Goal: Task Accomplishment & Management: Use online tool/utility

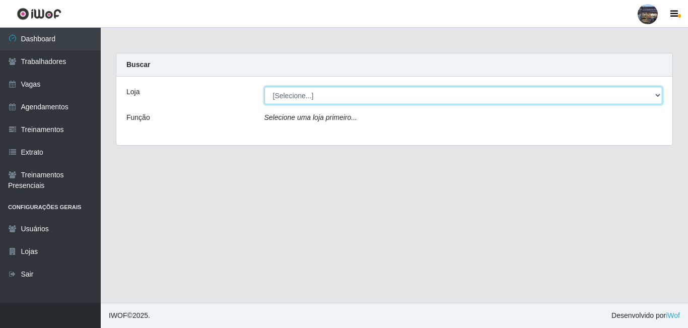
click at [654, 97] on select "[Selecione...] Gostinho da Roça" at bounding box center [463, 96] width 398 height 18
select select "303"
click at [264, 87] on select "[Selecione...] Gostinho da Roça" at bounding box center [463, 96] width 398 height 18
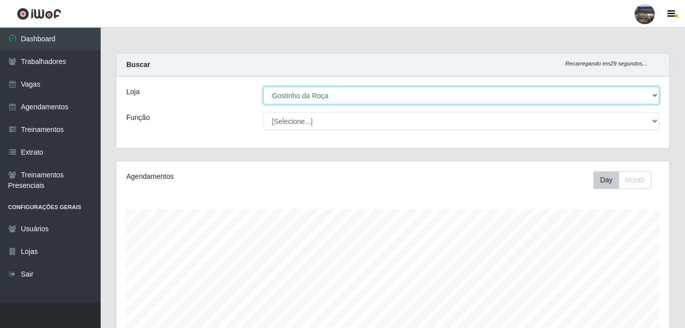
scroll to position [209, 554]
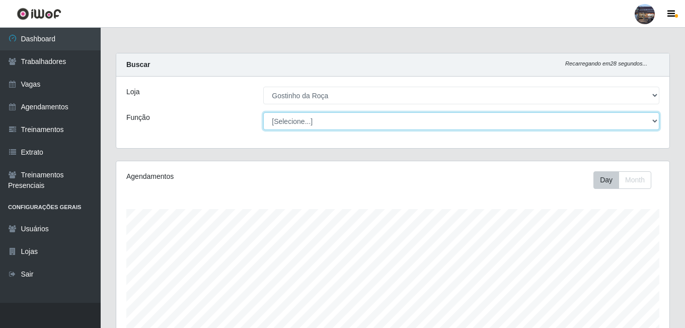
click at [652, 122] on select "[Selecione...] ASG ASG + ASG ++ Embalador Embalador + Embalador ++ Operador de …" at bounding box center [461, 121] width 396 height 18
select select "1"
click at [263, 112] on select "[Selecione...] ASG ASG + ASG ++ Embalador Embalador + Embalador ++ Operador de …" at bounding box center [461, 121] width 396 height 18
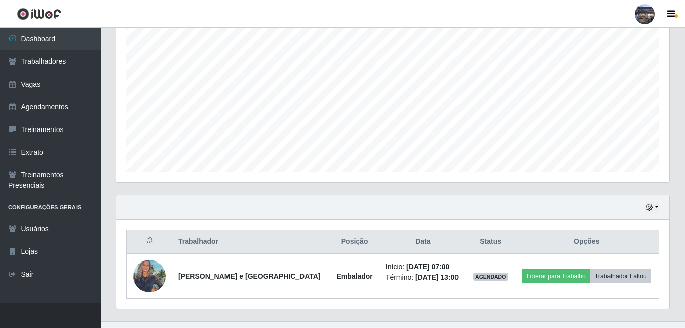
scroll to position [206, 0]
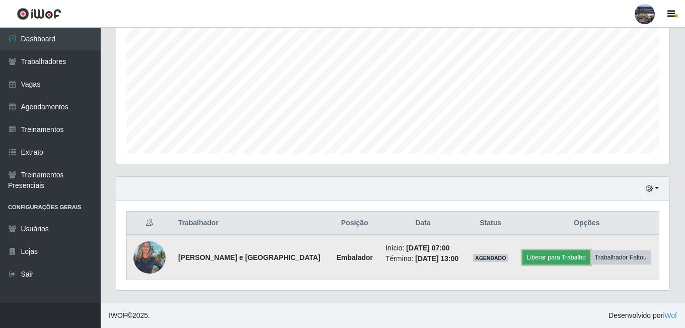
click at [546, 260] on button "Liberar para Trabalho" at bounding box center [557, 257] width 68 height 14
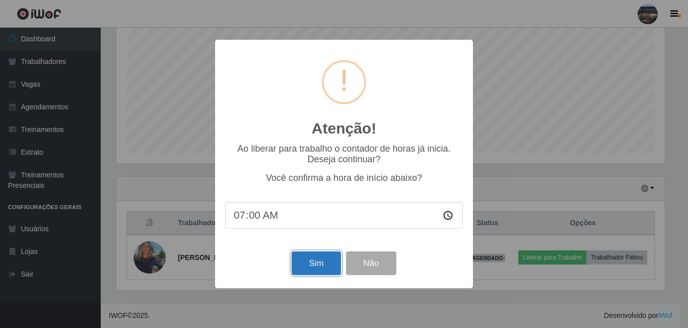
click at [317, 267] on button "Sim" at bounding box center [316, 263] width 49 height 24
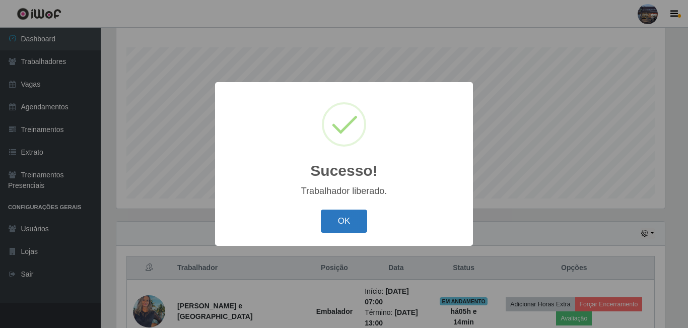
click at [341, 220] on button "OK" at bounding box center [344, 222] width 47 height 24
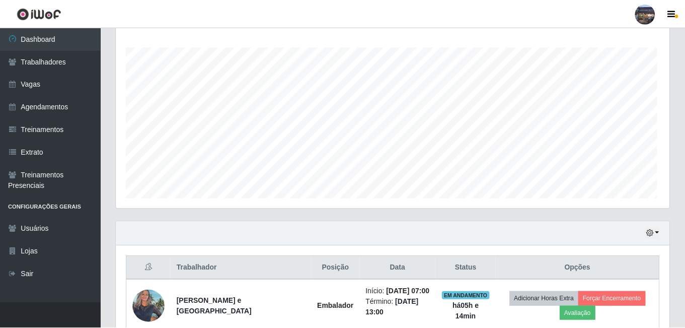
scroll to position [209, 554]
